Goal: Task Accomplishment & Management: Use online tool/utility

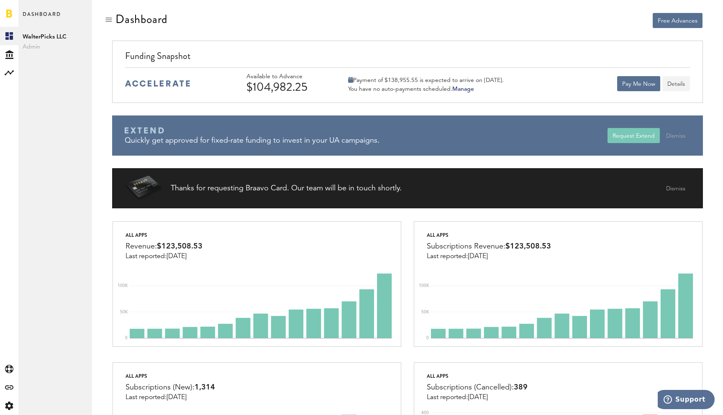
click at [684, 76] on button "Details" at bounding box center [676, 83] width 28 height 15
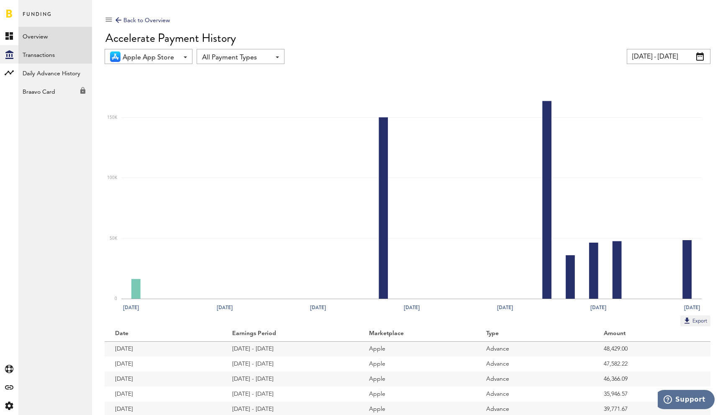
click at [27, 54] on link "Transactions" at bounding box center [55, 54] width 74 height 18
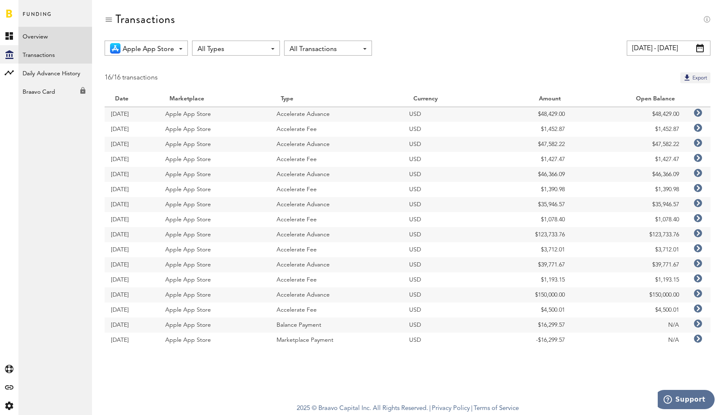
click at [38, 37] on link "Overview" at bounding box center [55, 36] width 74 height 18
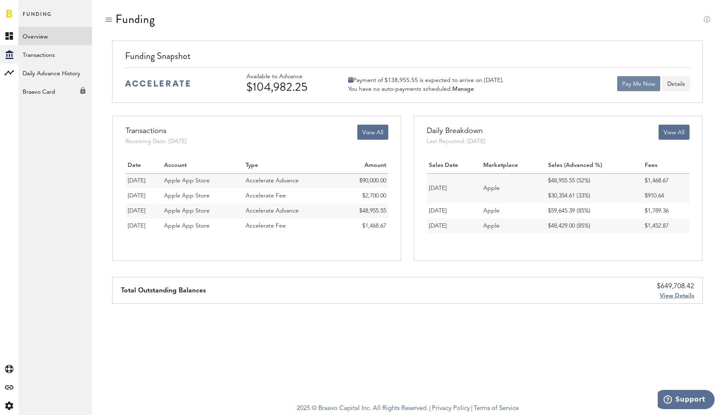
click at [626, 83] on button "Pay Me Now" at bounding box center [638, 83] width 43 height 15
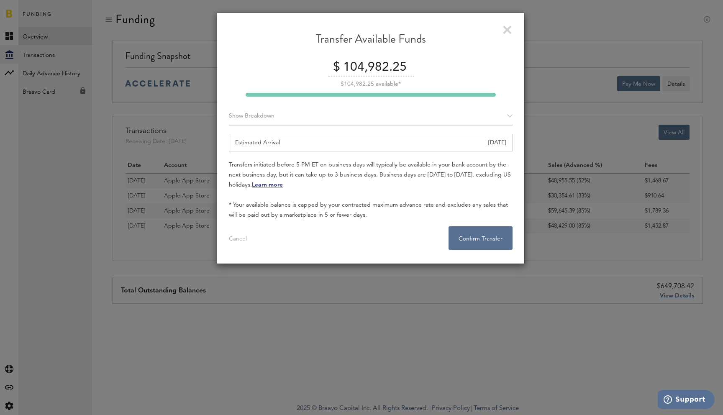
click at [478, 251] on div "Transfer Available Funds $ 104,982.25 $104,982.25 available* Show Breakdown App…" at bounding box center [371, 138] width 308 height 251
click at [481, 234] on button "Confirm Transfer . . ." at bounding box center [480, 237] width 64 height 23
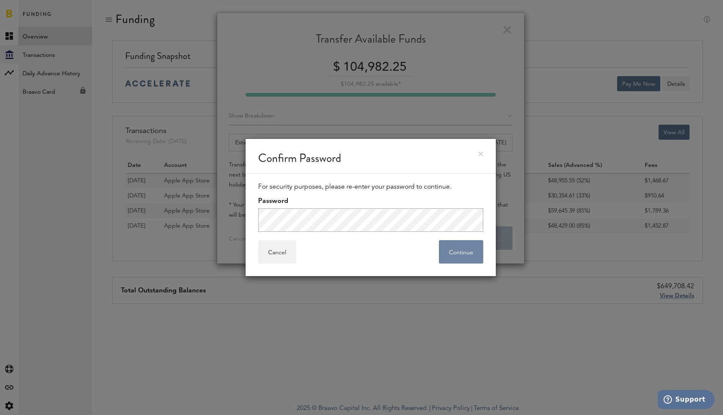
click at [458, 253] on button "Continue" at bounding box center [461, 251] width 44 height 23
